Goal: Transaction & Acquisition: Obtain resource

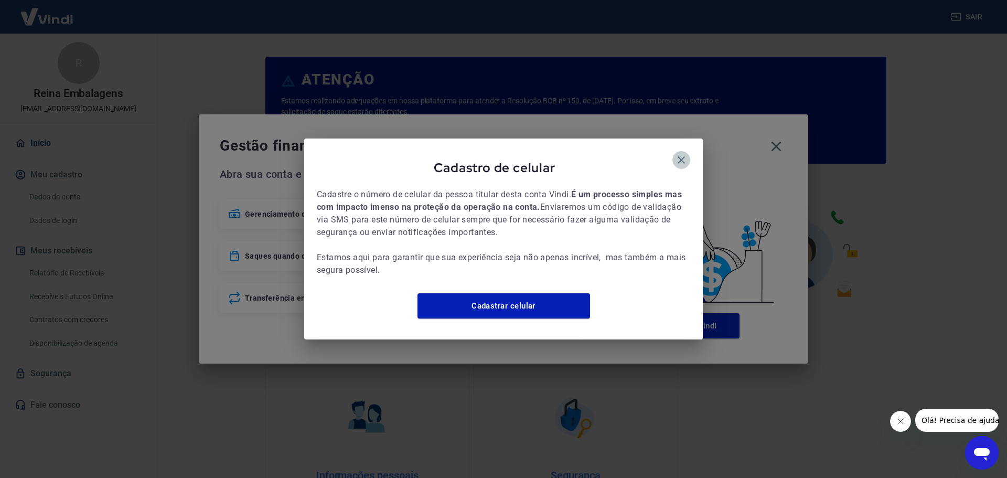
click at [681, 154] on icon "button" at bounding box center [681, 160] width 13 height 13
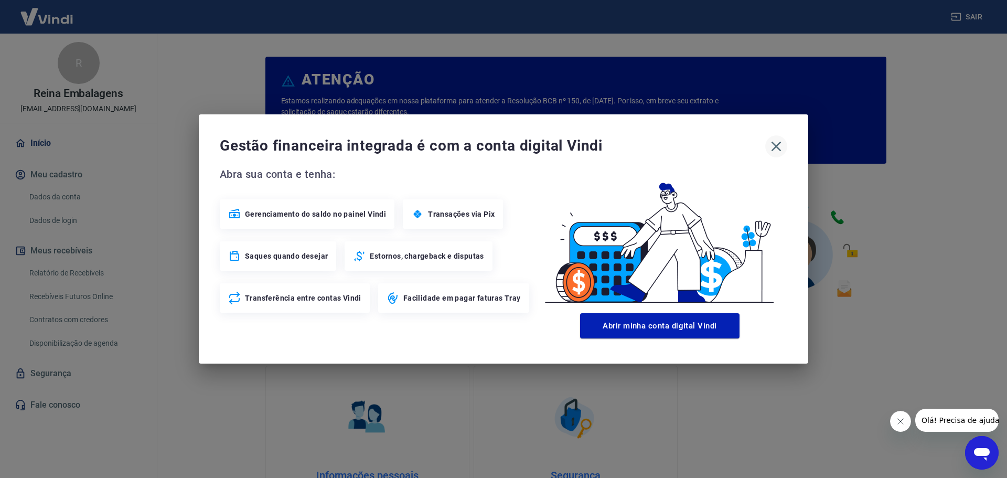
click at [772, 143] on icon "button" at bounding box center [776, 147] width 10 height 10
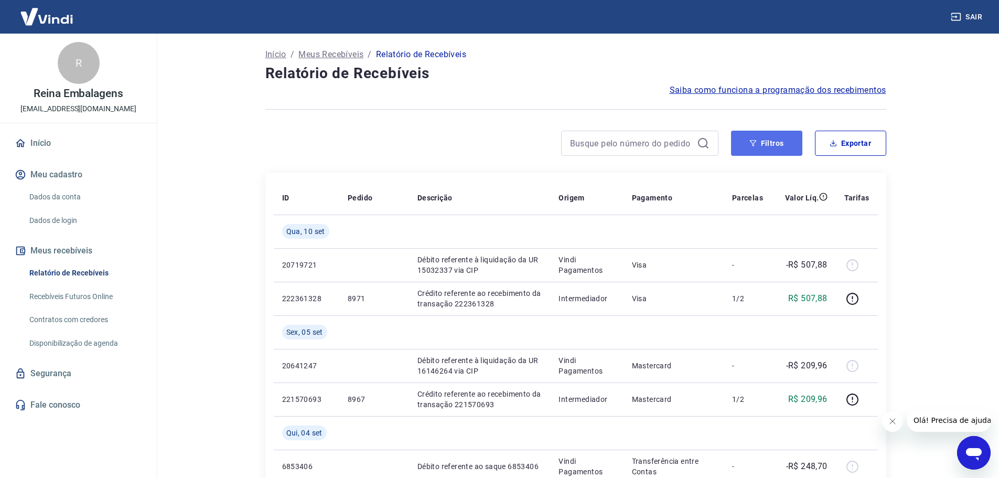
click at [768, 140] on button "Filtros" at bounding box center [766, 143] width 71 height 25
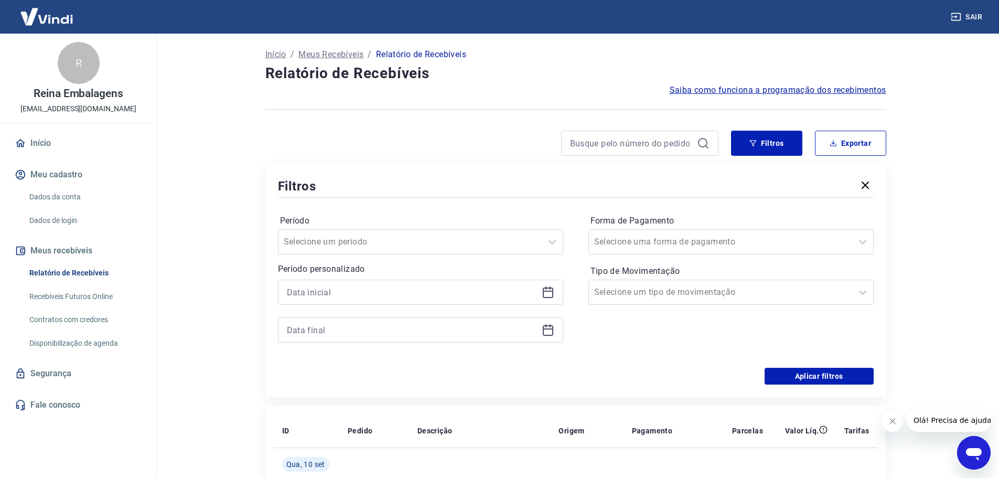
click at [549, 292] on icon at bounding box center [548, 290] width 10 height 1
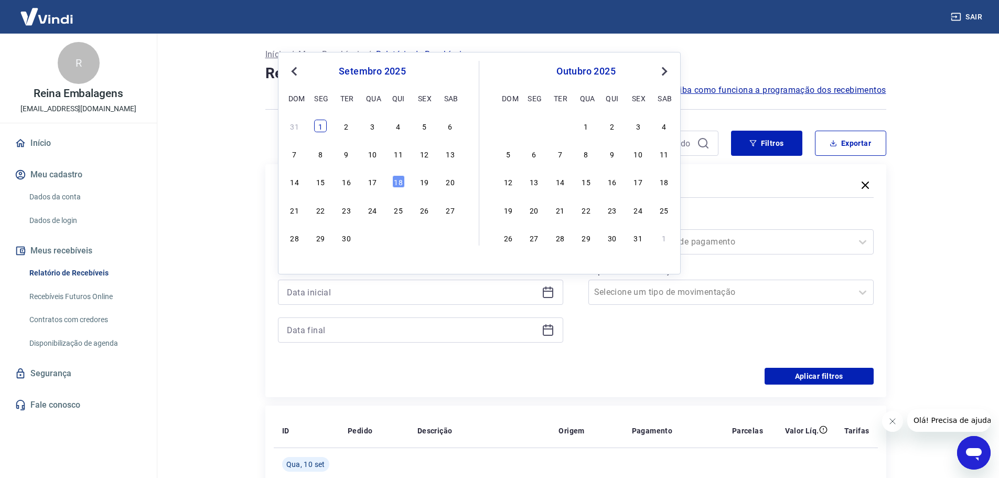
click at [325, 125] on div "1" at bounding box center [320, 126] width 13 height 13
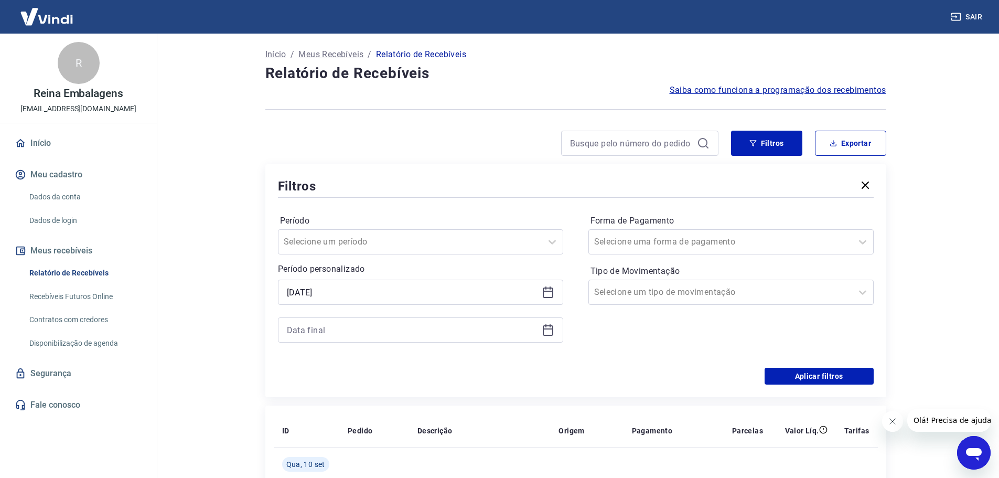
type input "[DATE]"
click at [548, 328] on icon at bounding box center [548, 330] width 13 height 13
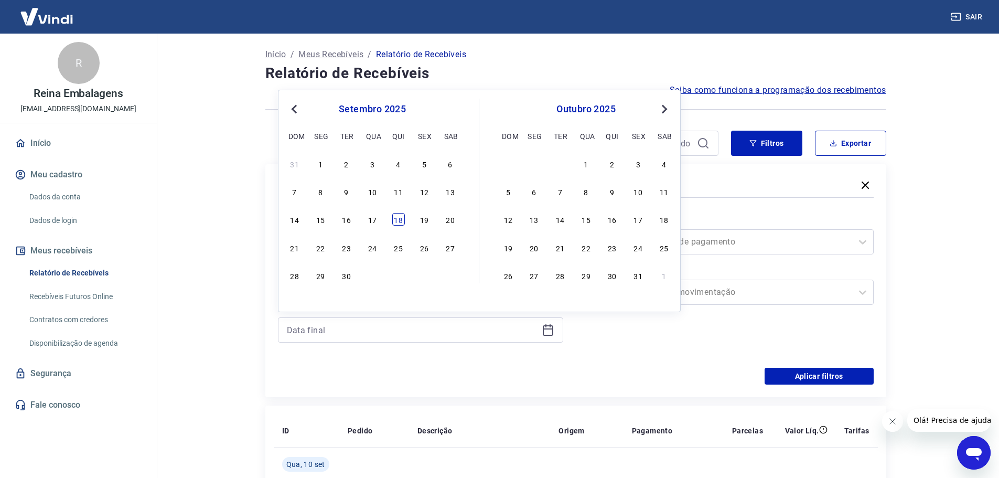
click at [395, 215] on div "18" at bounding box center [398, 219] width 13 height 13
type input "[DATE]"
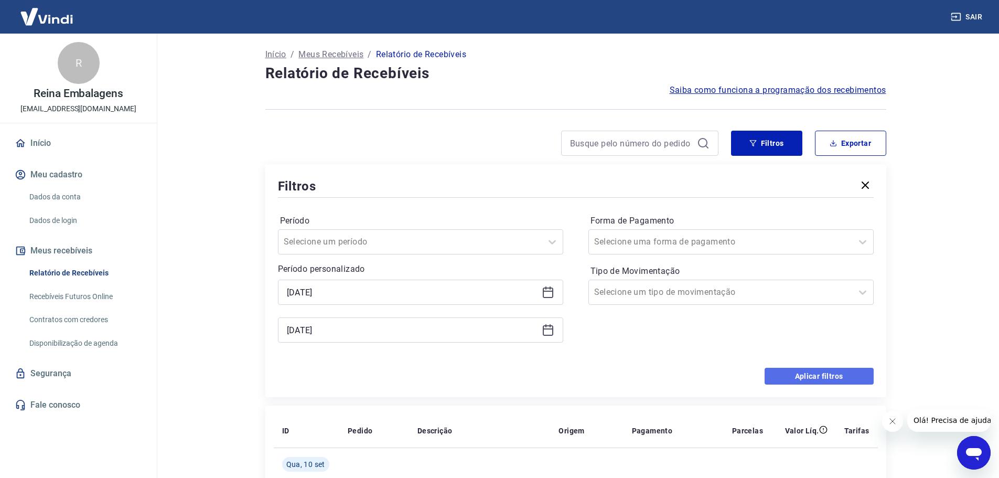
click at [845, 380] on button "Aplicar filtros" at bounding box center [818, 376] width 109 height 17
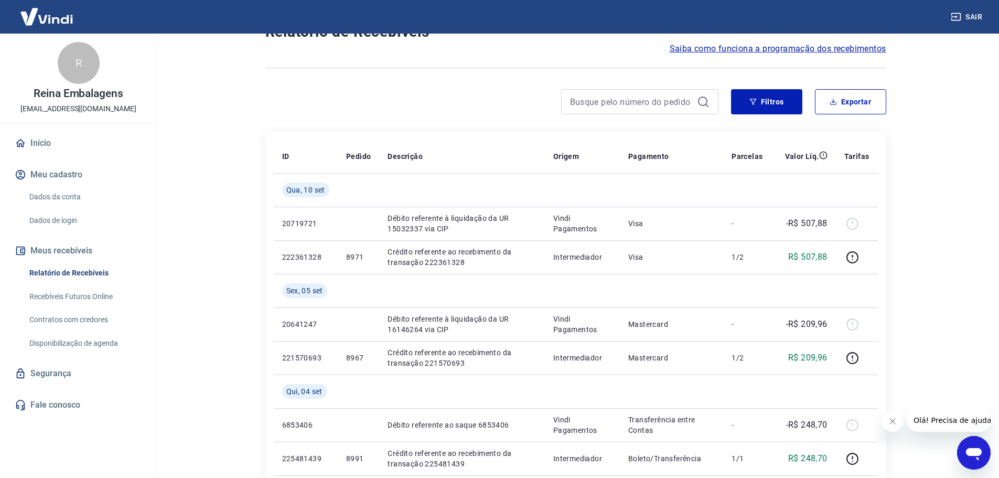
scroll to position [31, 0]
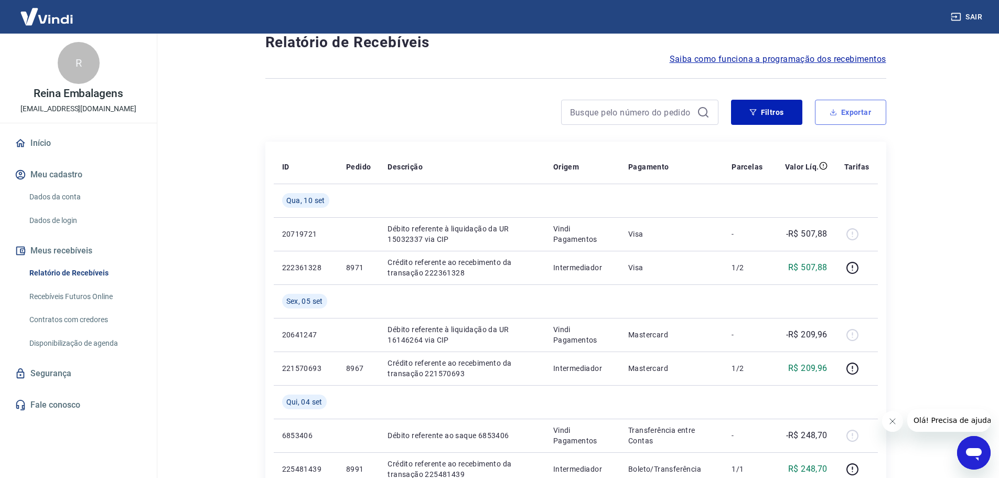
click at [861, 114] on button "Exportar" at bounding box center [850, 112] width 71 height 25
type input "[DATE]"
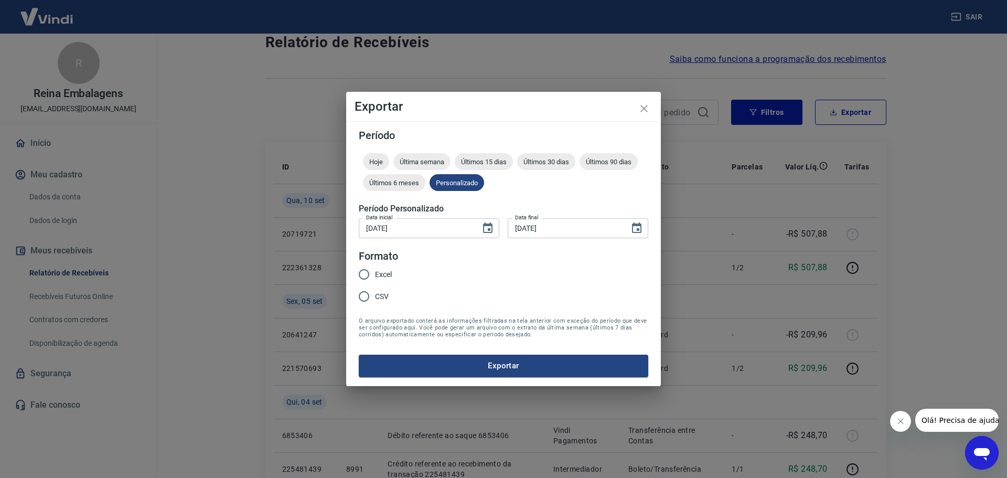
click at [362, 273] on input "Excel" at bounding box center [364, 274] width 22 height 22
radio input "true"
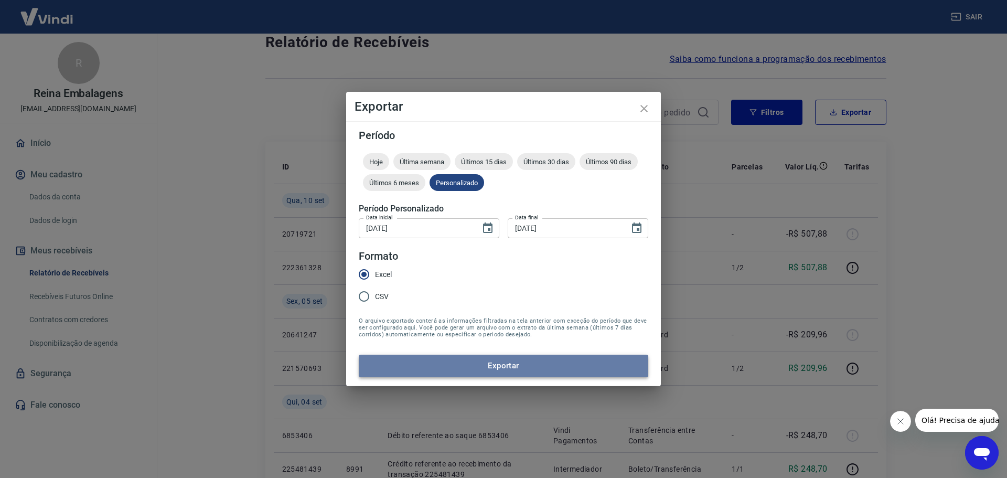
click at [416, 372] on button "Exportar" at bounding box center [503, 365] width 289 height 22
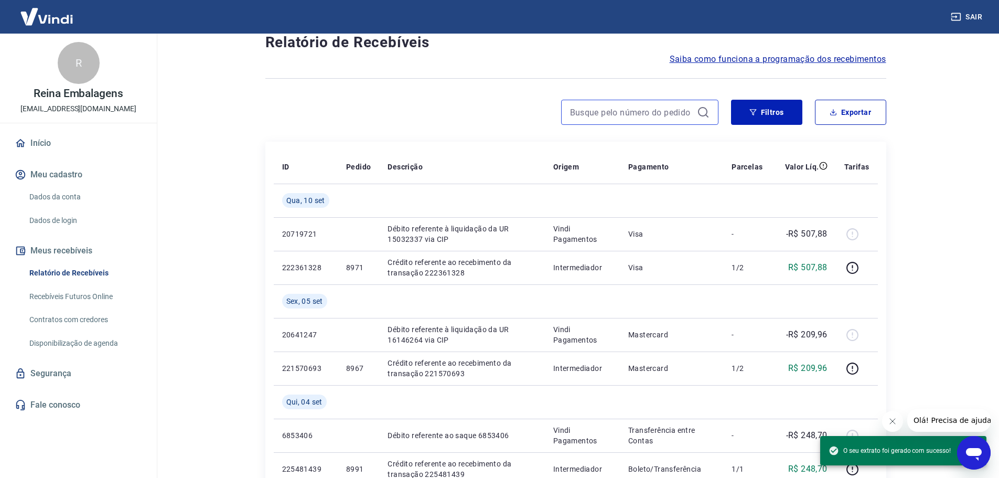
click at [604, 113] on input at bounding box center [631, 112] width 123 height 16
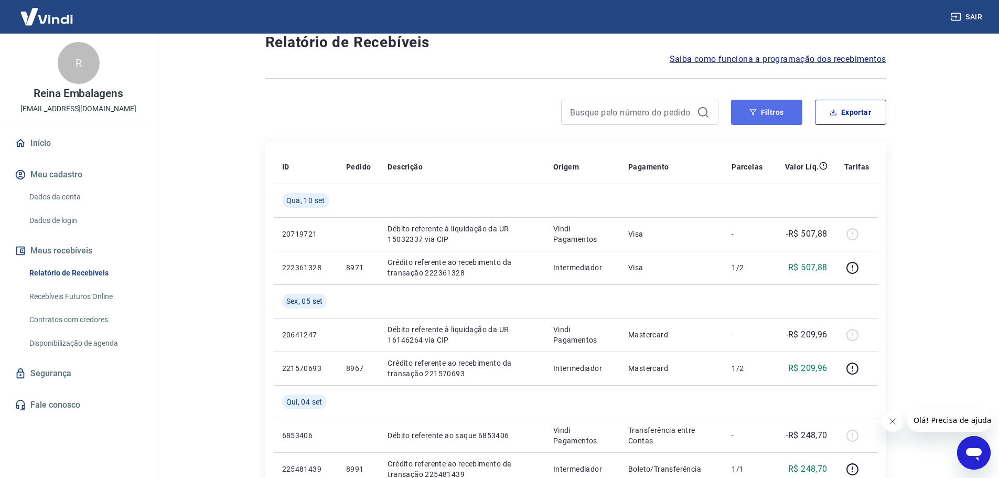
click at [755, 111] on icon "button" at bounding box center [752, 112] width 7 height 6
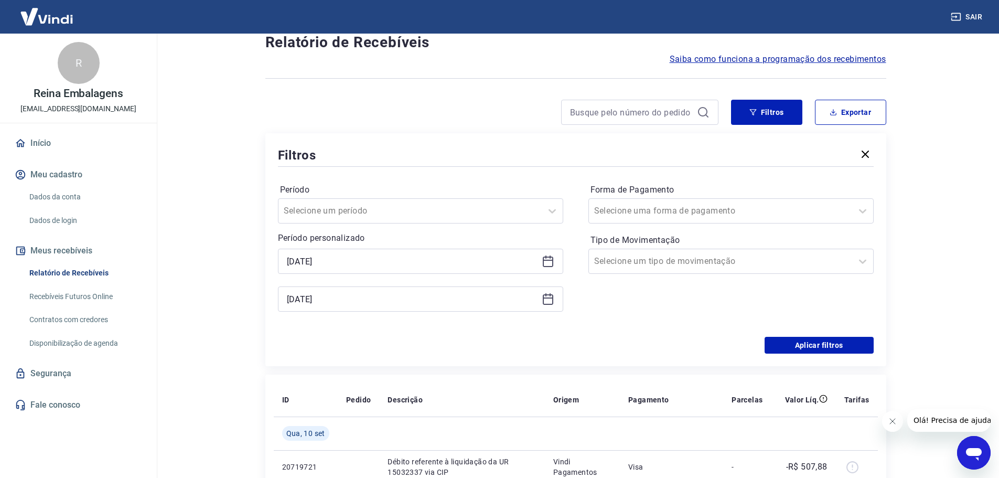
click at [111, 297] on link "Recebíveis Futuros Online" at bounding box center [84, 296] width 119 height 21
